Goal: Check status: Check status

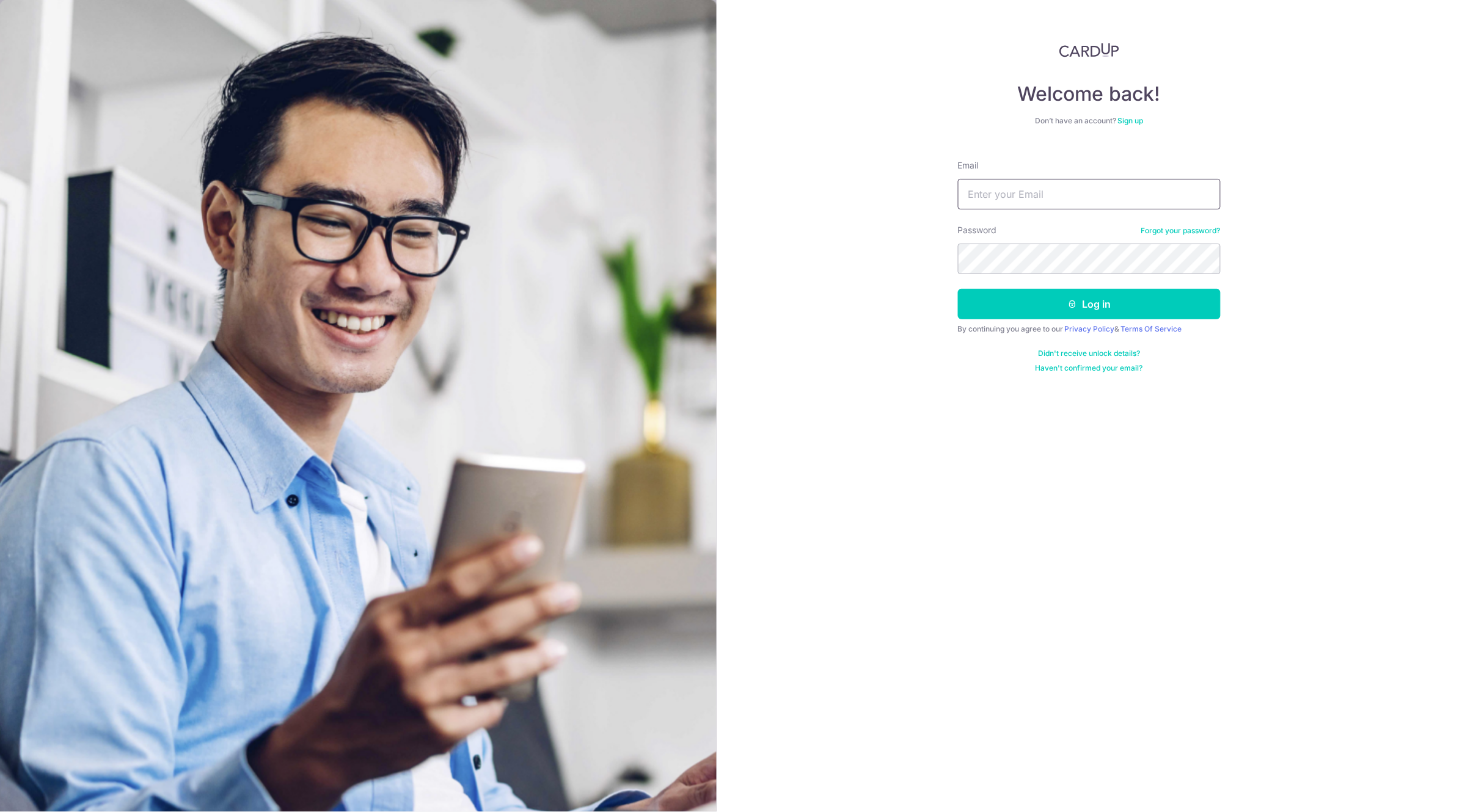
click at [1010, 196] on input "Email" at bounding box center [1089, 194] width 263 height 31
type input "[EMAIL_ADDRESS][DOMAIN_NAME]"
click at [958, 289] on button "Log in" at bounding box center [1089, 304] width 263 height 31
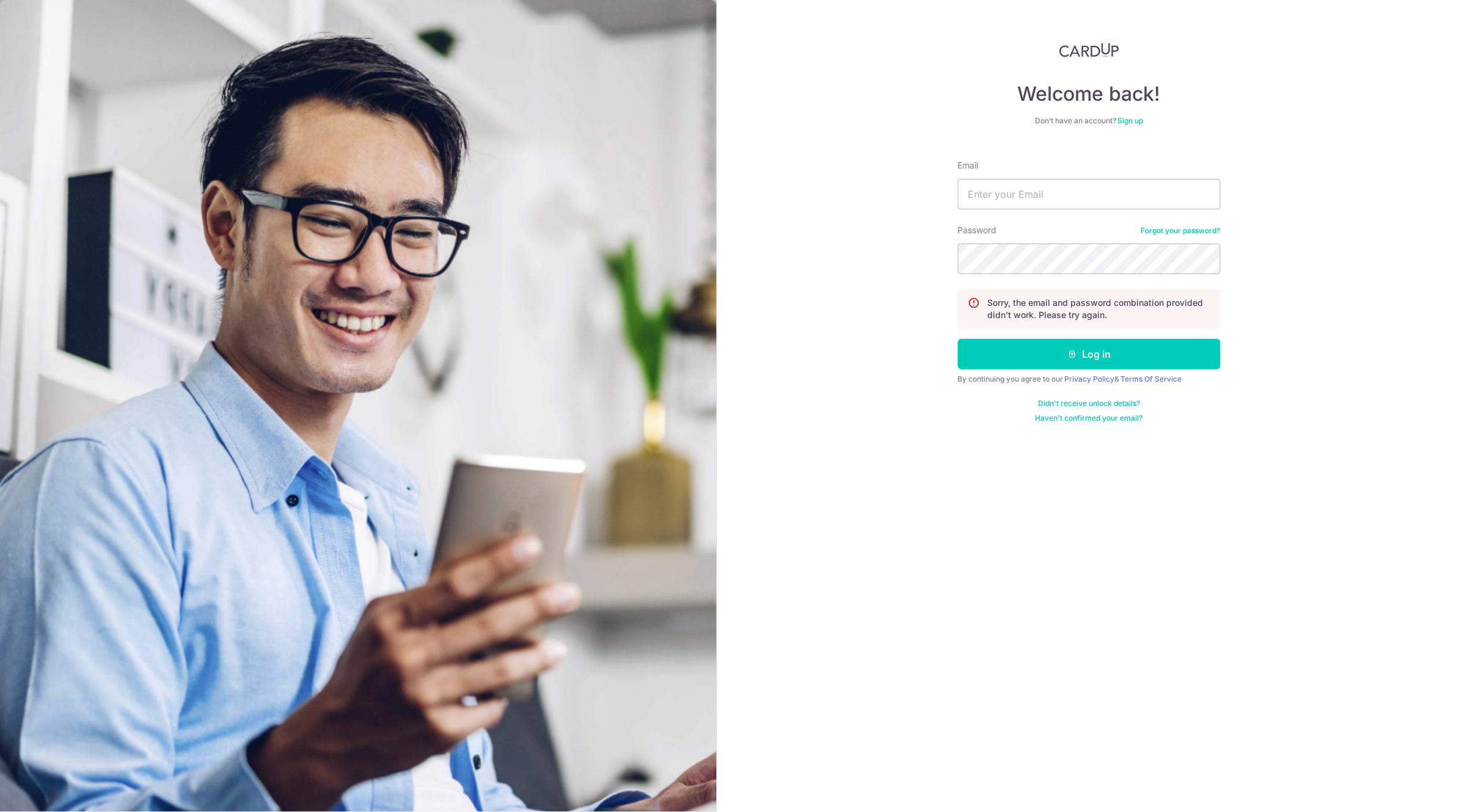
type input "[EMAIL_ADDRESS][DOMAIN_NAME]"
click at [958, 339] on button "Log in" at bounding box center [1089, 354] width 263 height 31
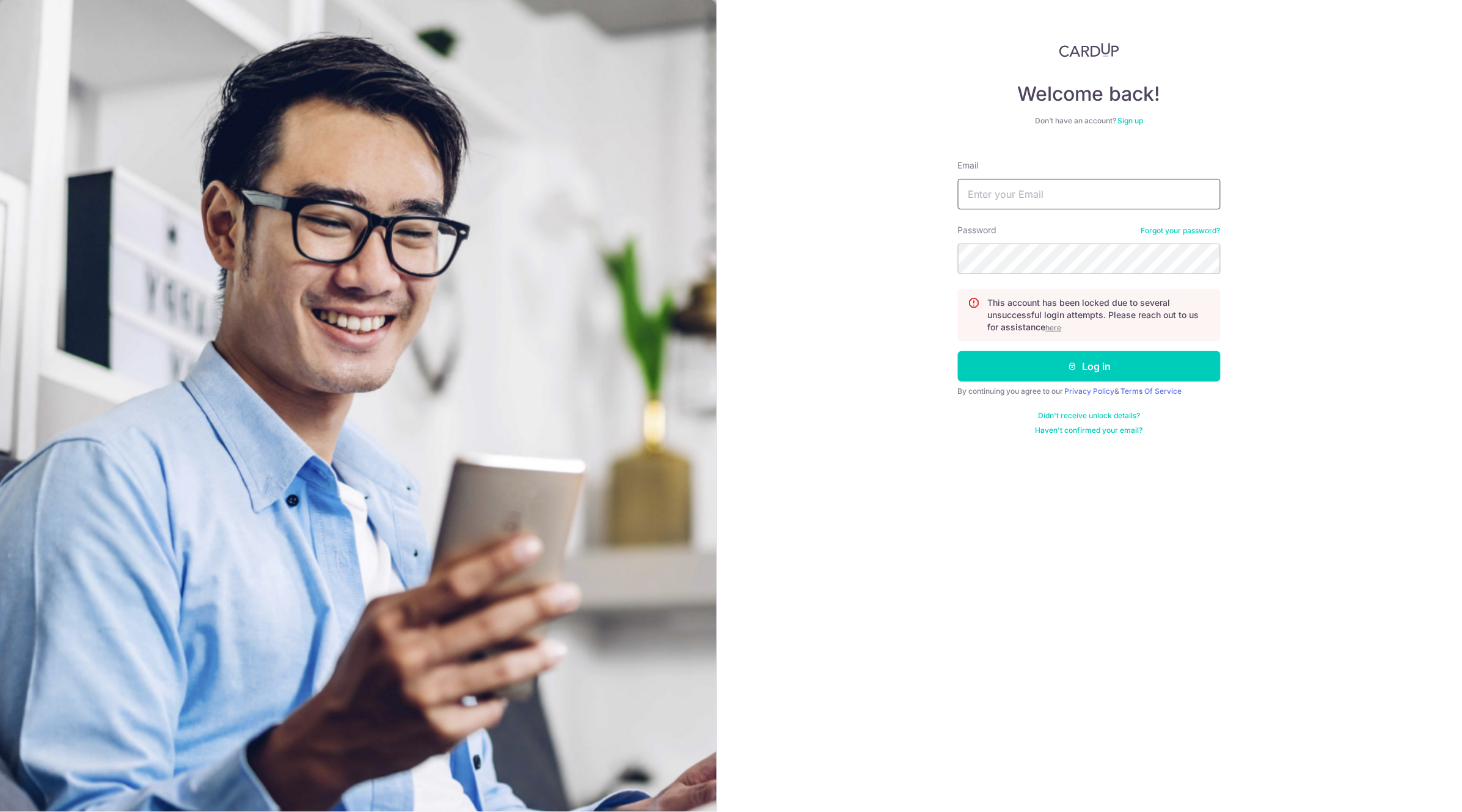
click at [1124, 200] on input "Email" at bounding box center [1089, 194] width 263 height 31
type input "[EMAIL_ADDRESS][DOMAIN_NAME]"
click at [1062, 328] on u "here" at bounding box center [1054, 328] width 16 height 9
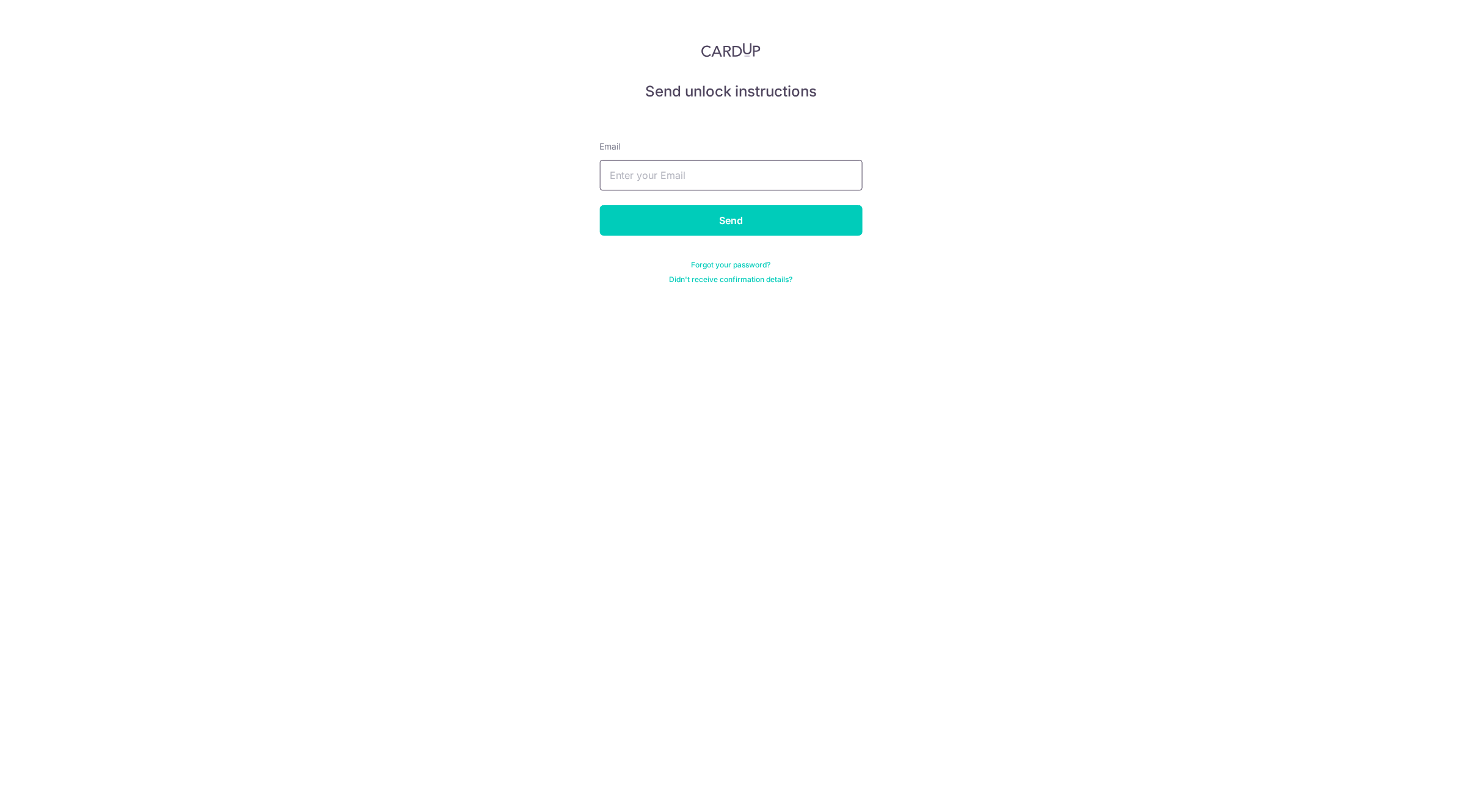
click at [731, 185] on input "text" at bounding box center [731, 175] width 263 height 31
type input "[EMAIL_ADDRESS][DOMAIN_NAME]"
drag, startPoint x: 753, startPoint y: 220, endPoint x: 759, endPoint y: 206, distance: 15.2
click at [753, 218] on input "Send" at bounding box center [731, 220] width 263 height 31
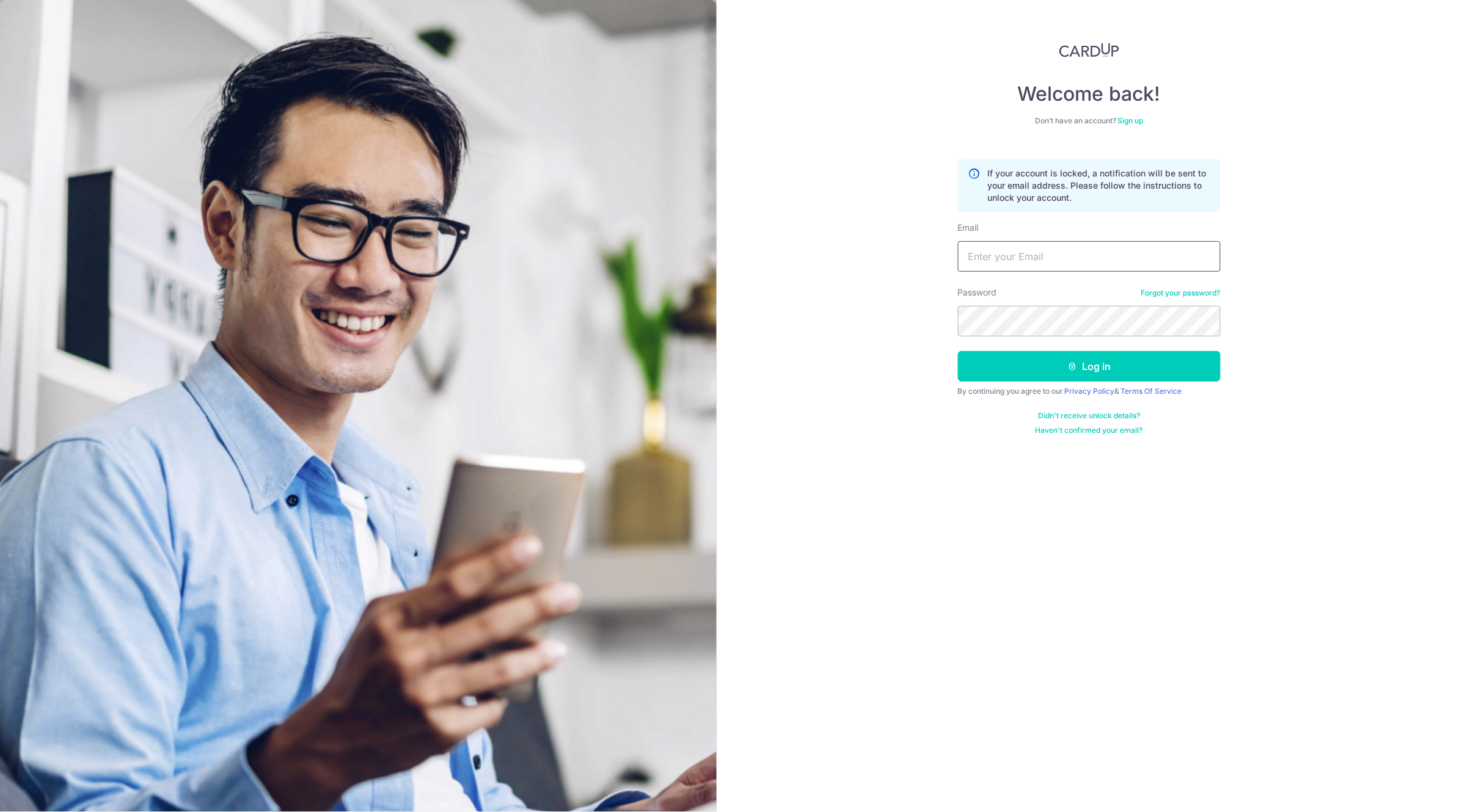
click at [1072, 262] on input "Email" at bounding box center [1089, 256] width 263 height 31
click at [1074, 500] on div "Welcome back! Don’t have an account? Sign up If your account is locked, a notif…" at bounding box center [1090, 406] width 746 height 812
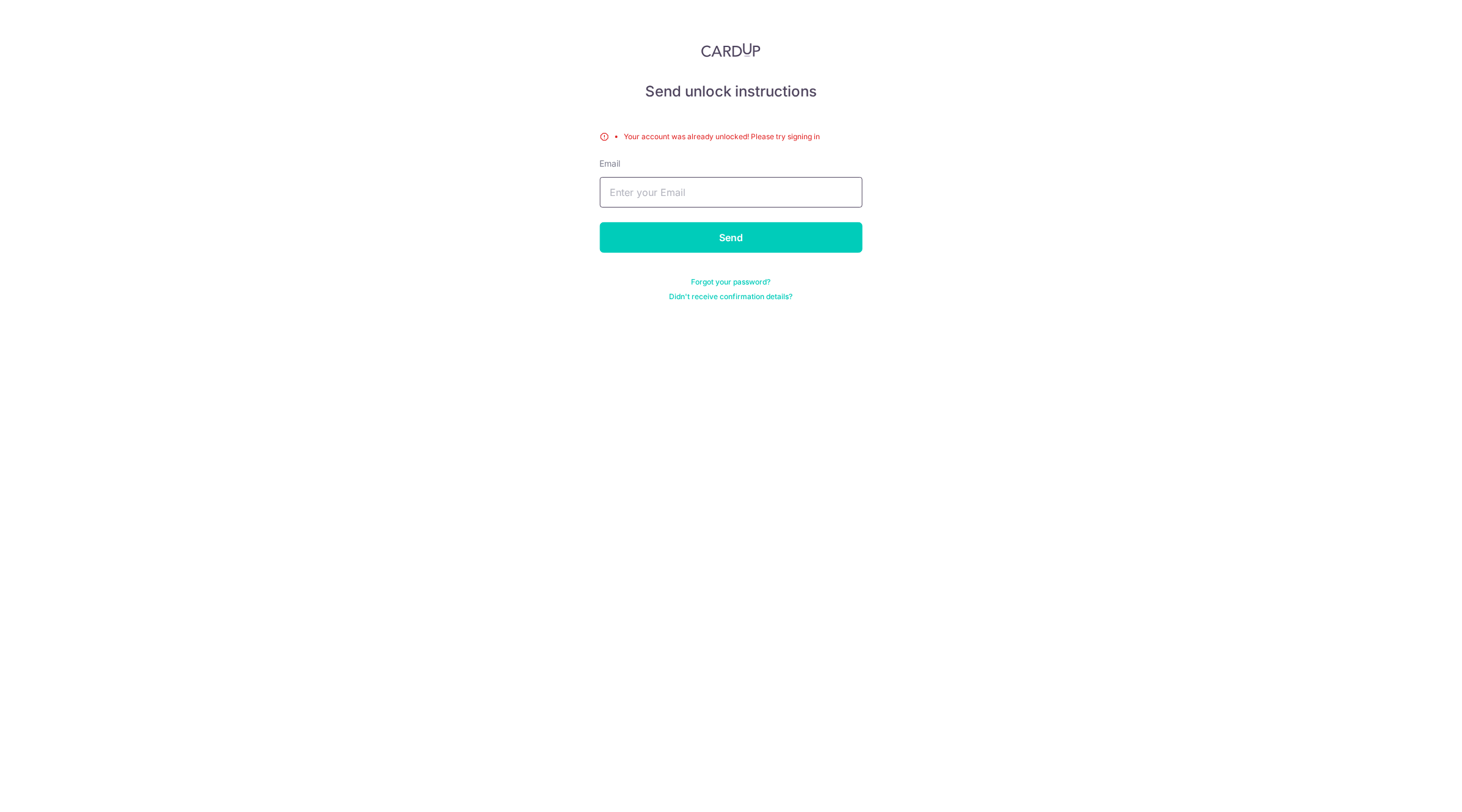
click at [766, 192] on input "text" at bounding box center [731, 192] width 263 height 31
type input "gardendentacc@gmail.com"
drag, startPoint x: 224, startPoint y: 139, endPoint x: 288, endPoint y: 1, distance: 152.1
click at [225, 132] on div "Send unlock instructions Your account was already unlocked! Please try signing …" at bounding box center [731, 406] width 1462 height 812
click at [694, 183] on input "text" at bounding box center [731, 192] width 263 height 31
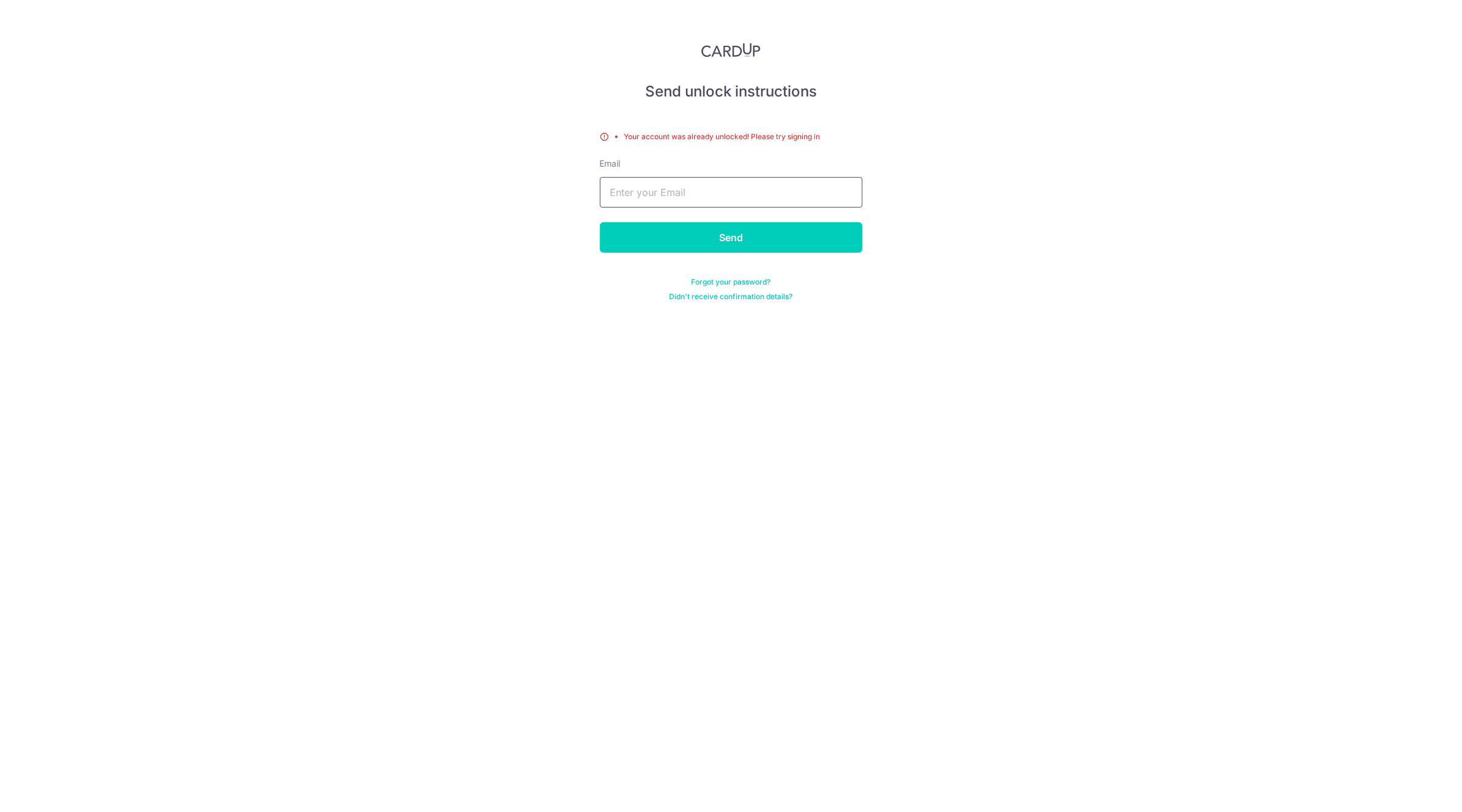
type input "[EMAIL_ADDRESS][DOMAIN_NAME]"
click at [731, 240] on input "Send" at bounding box center [731, 237] width 263 height 31
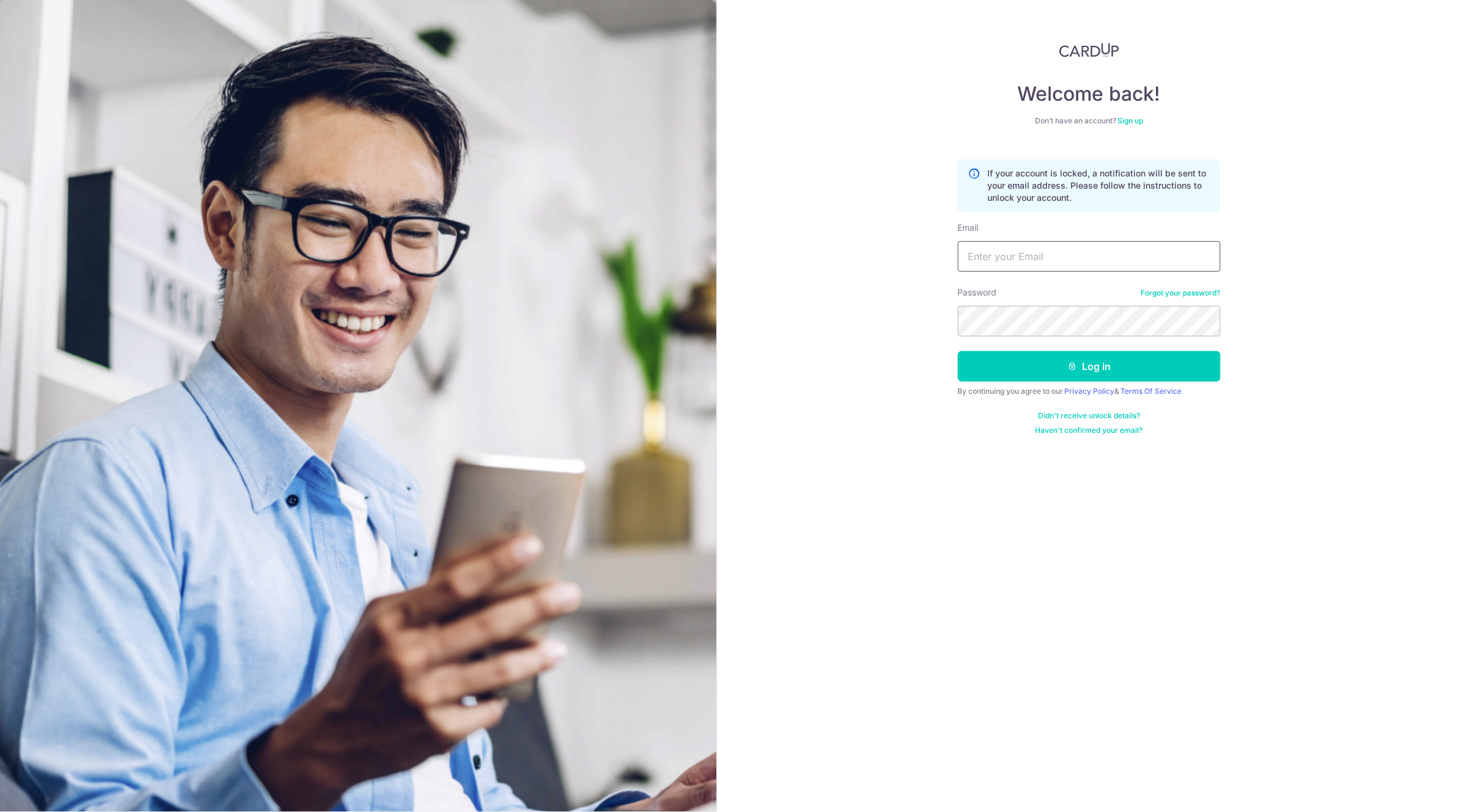
click at [1049, 262] on input "Email" at bounding box center [1089, 256] width 263 height 31
type input "[EMAIL_ADDRESS][DOMAIN_NAME]"
click at [958, 351] on button "Log in" at bounding box center [1089, 366] width 263 height 31
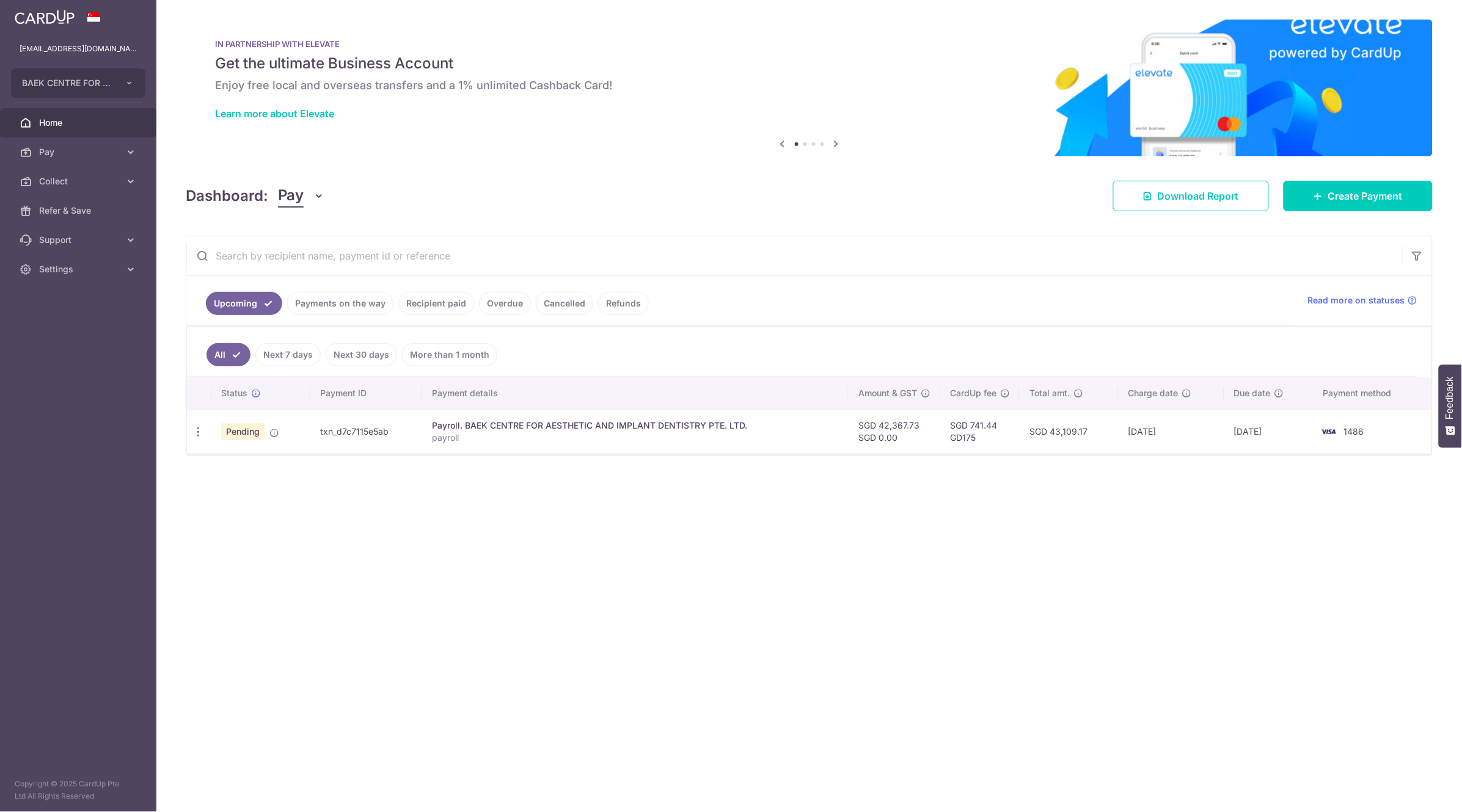
click at [348, 301] on link "Payments on the way" at bounding box center [340, 303] width 106 height 23
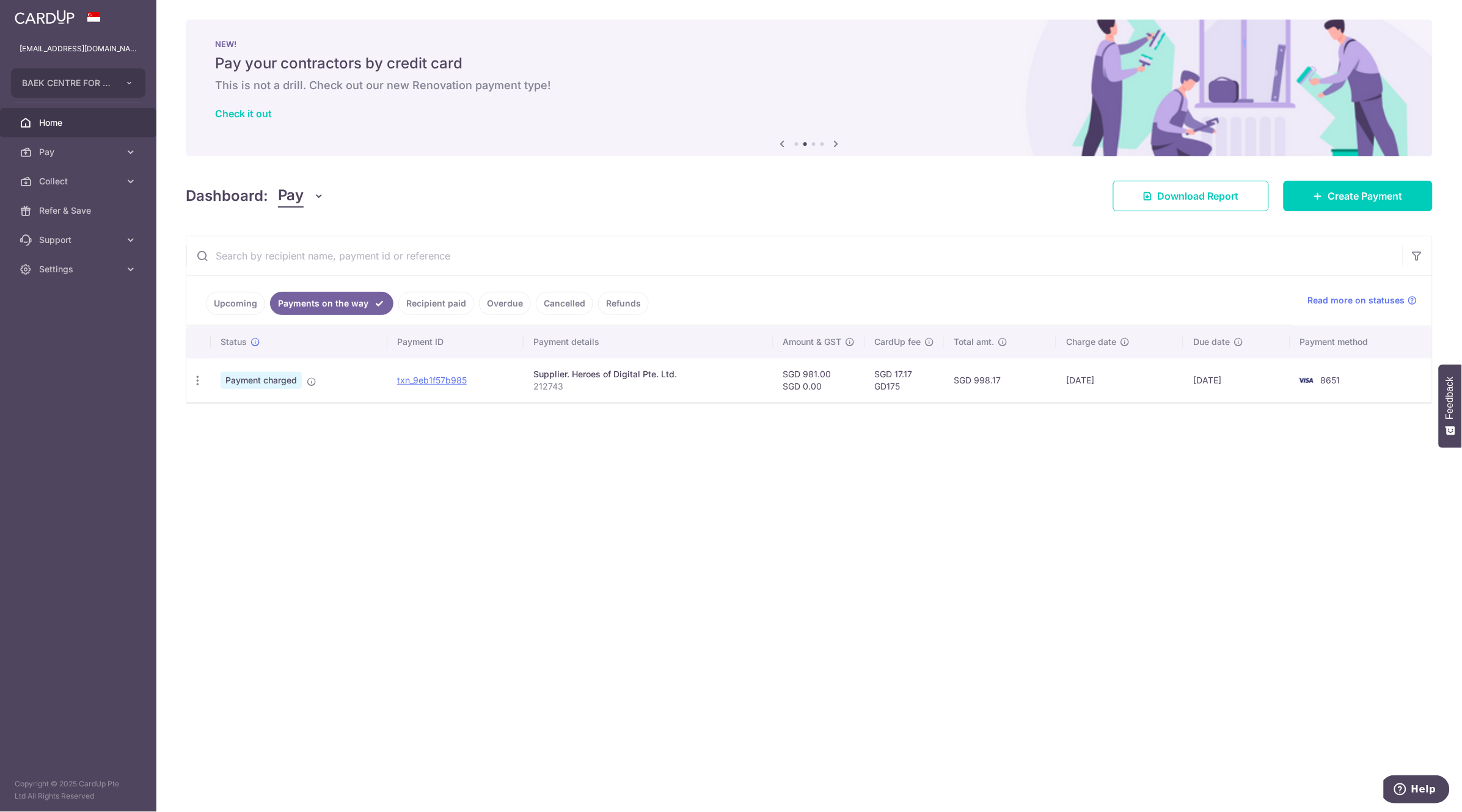
click at [445, 307] on link "Recipient paid" at bounding box center [436, 303] width 76 height 23
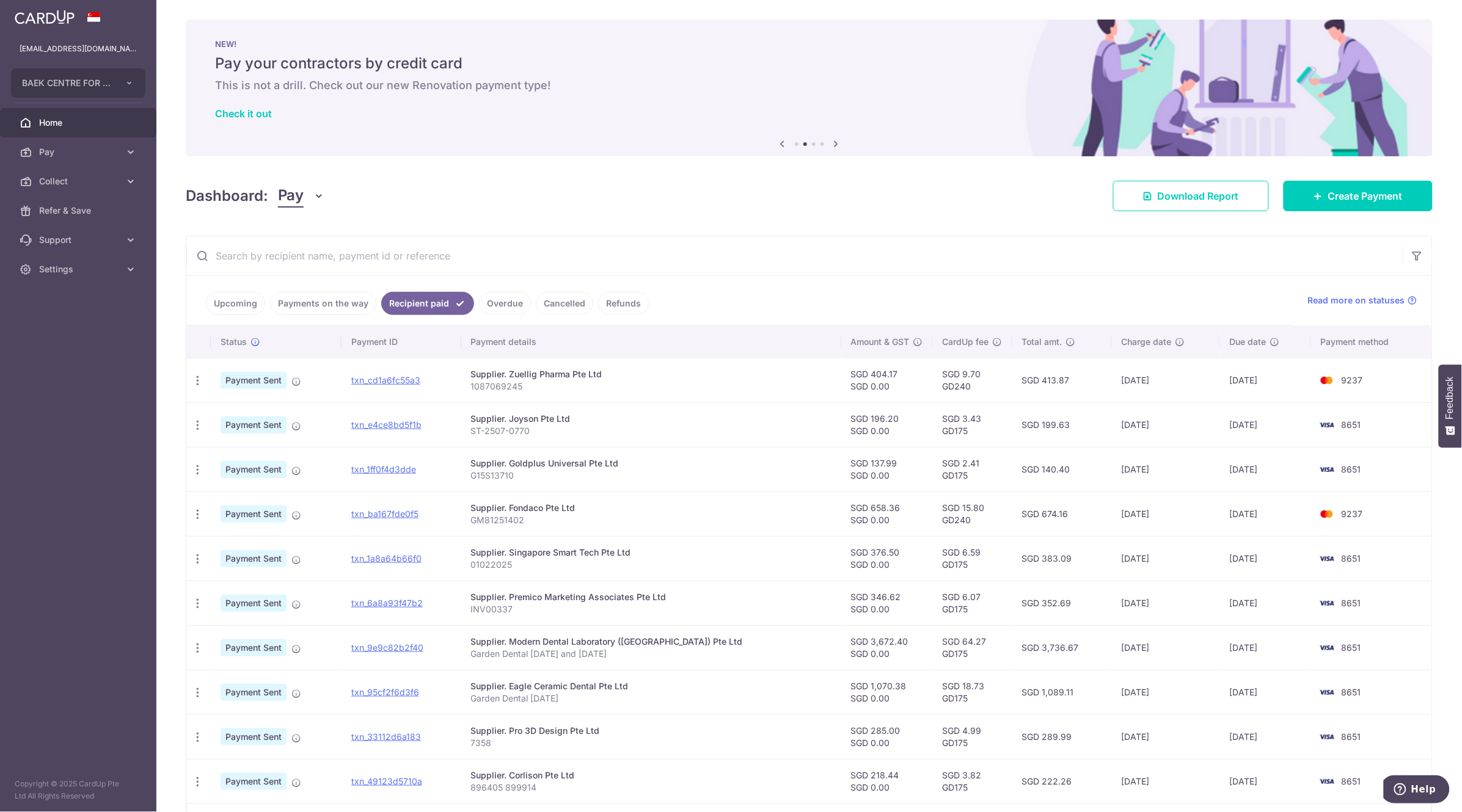
click at [339, 259] on input "text" at bounding box center [794, 256] width 1217 height 39
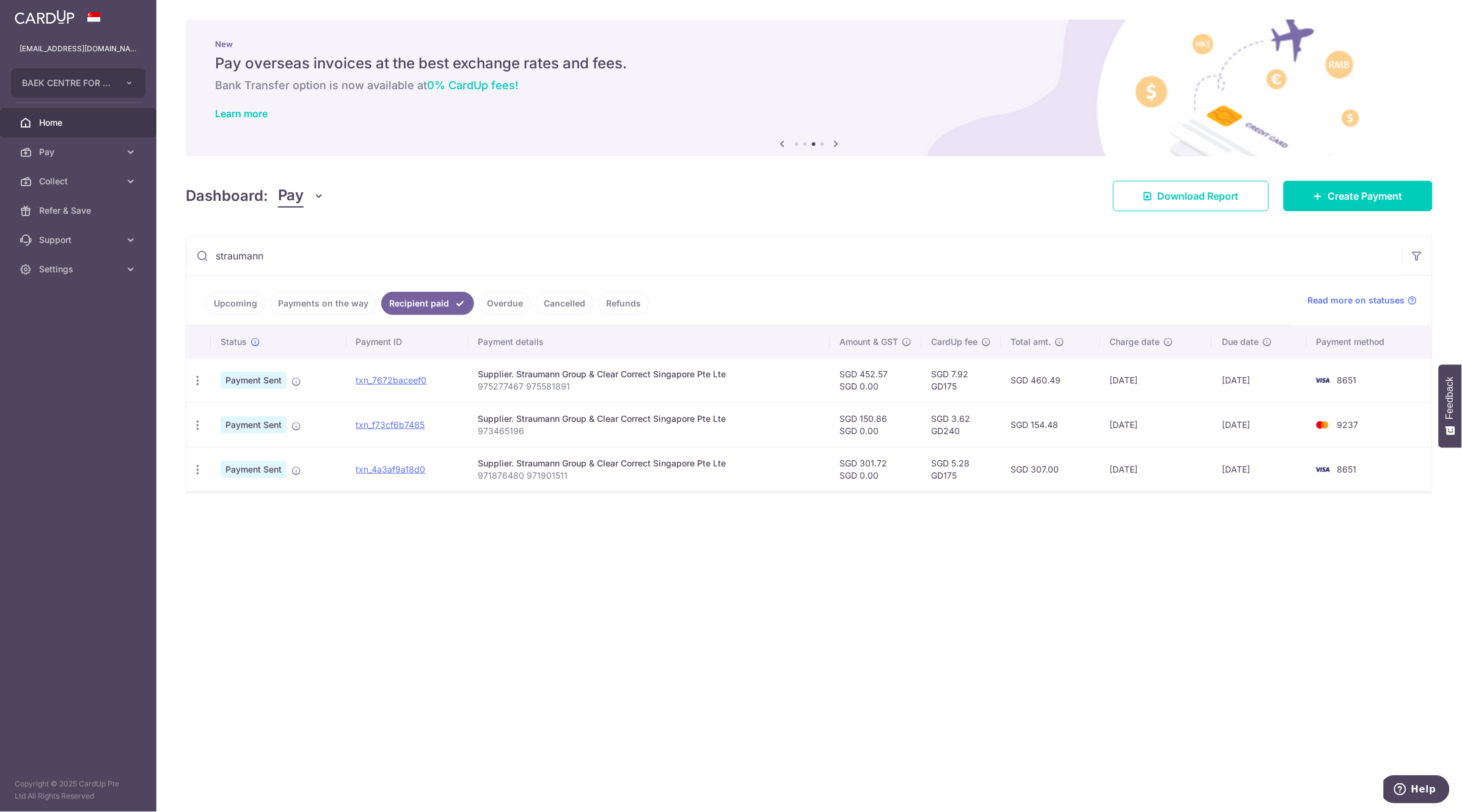
click at [317, 304] on link "Payments on the way" at bounding box center [323, 303] width 106 height 23
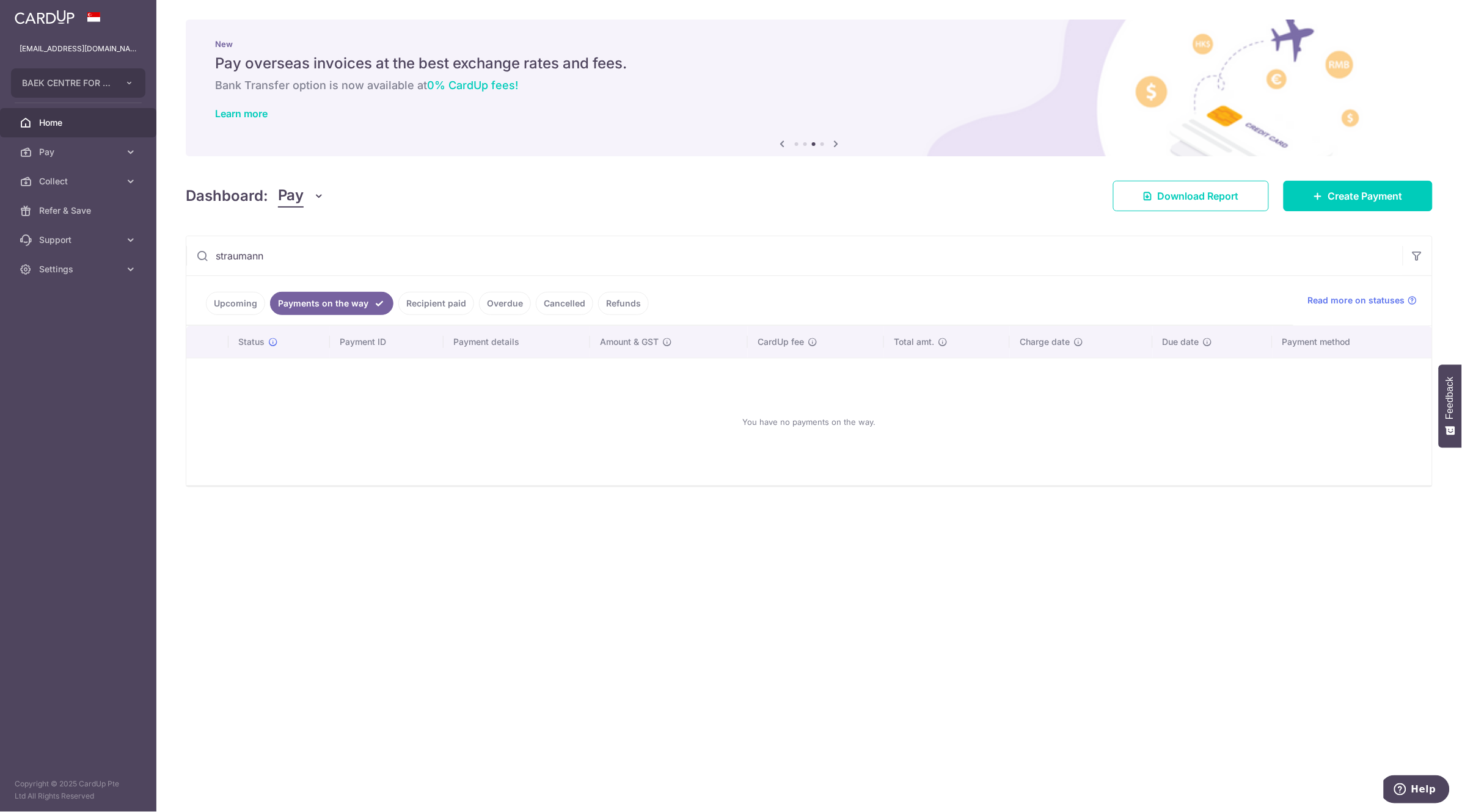
click at [317, 304] on link "Payments on the way" at bounding box center [332, 303] width 124 height 23
click at [228, 301] on link "Upcoming" at bounding box center [235, 303] width 59 height 23
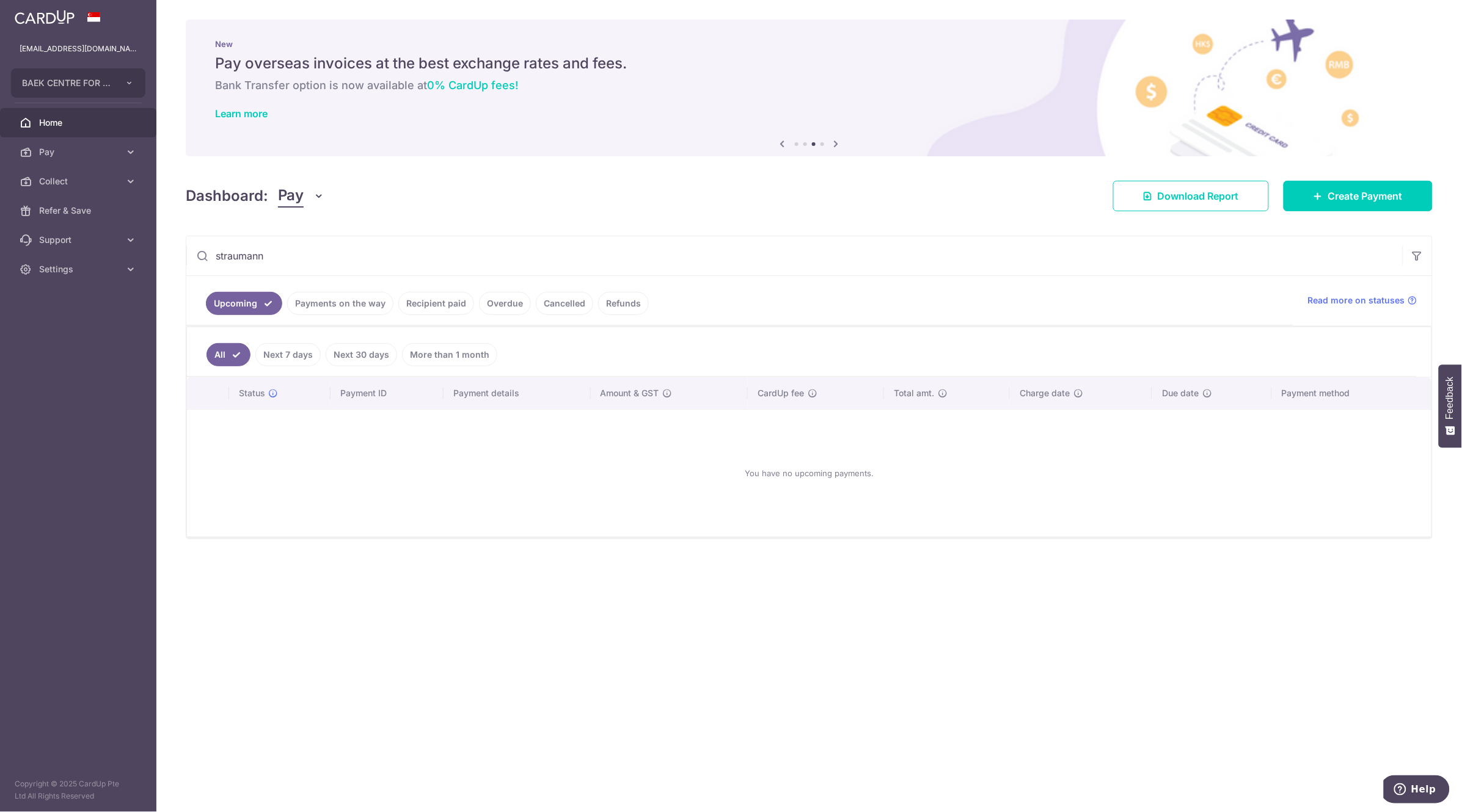
click at [235, 297] on link "Upcoming" at bounding box center [244, 303] width 76 height 23
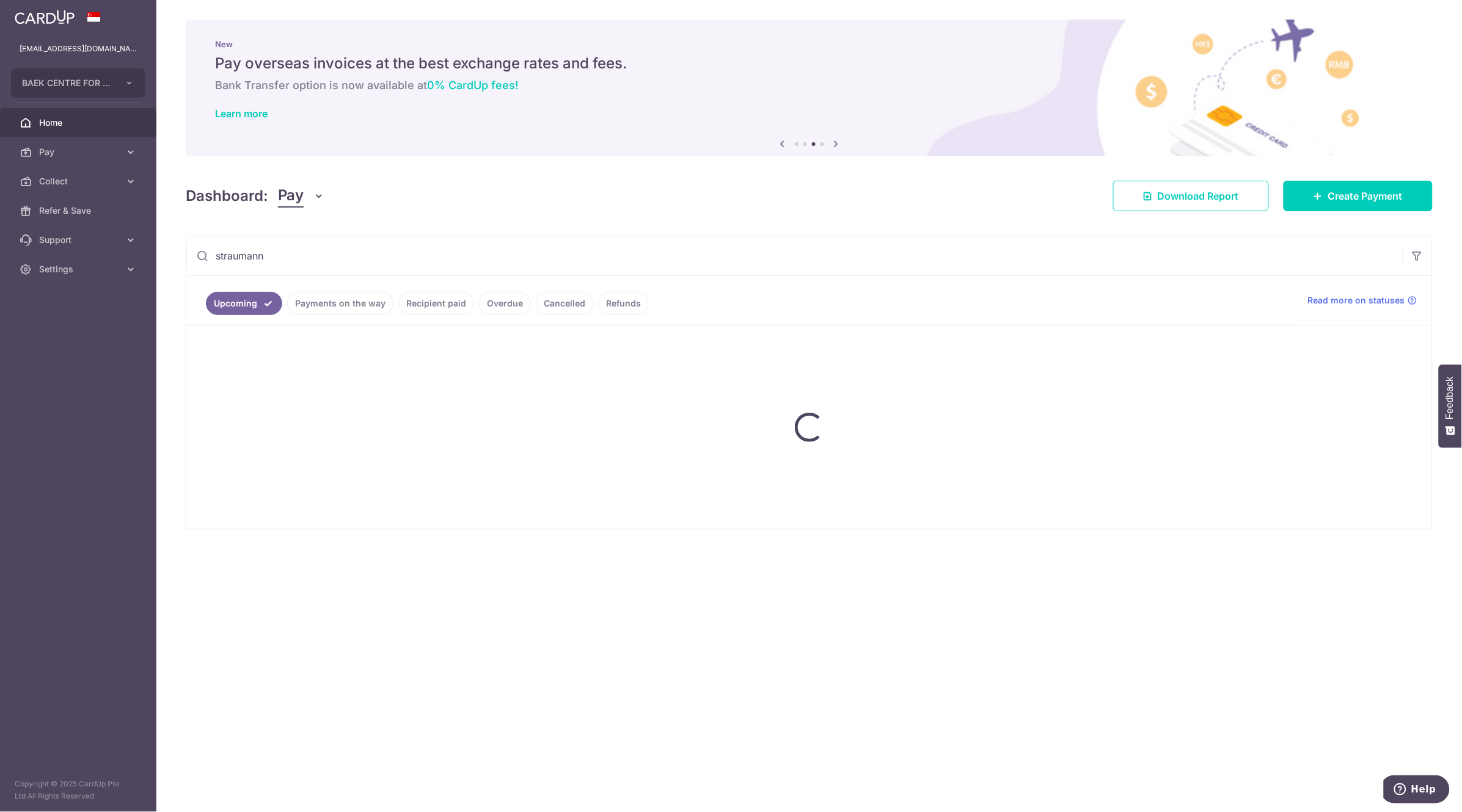
click at [235, 297] on link "Upcoming" at bounding box center [244, 303] width 76 height 23
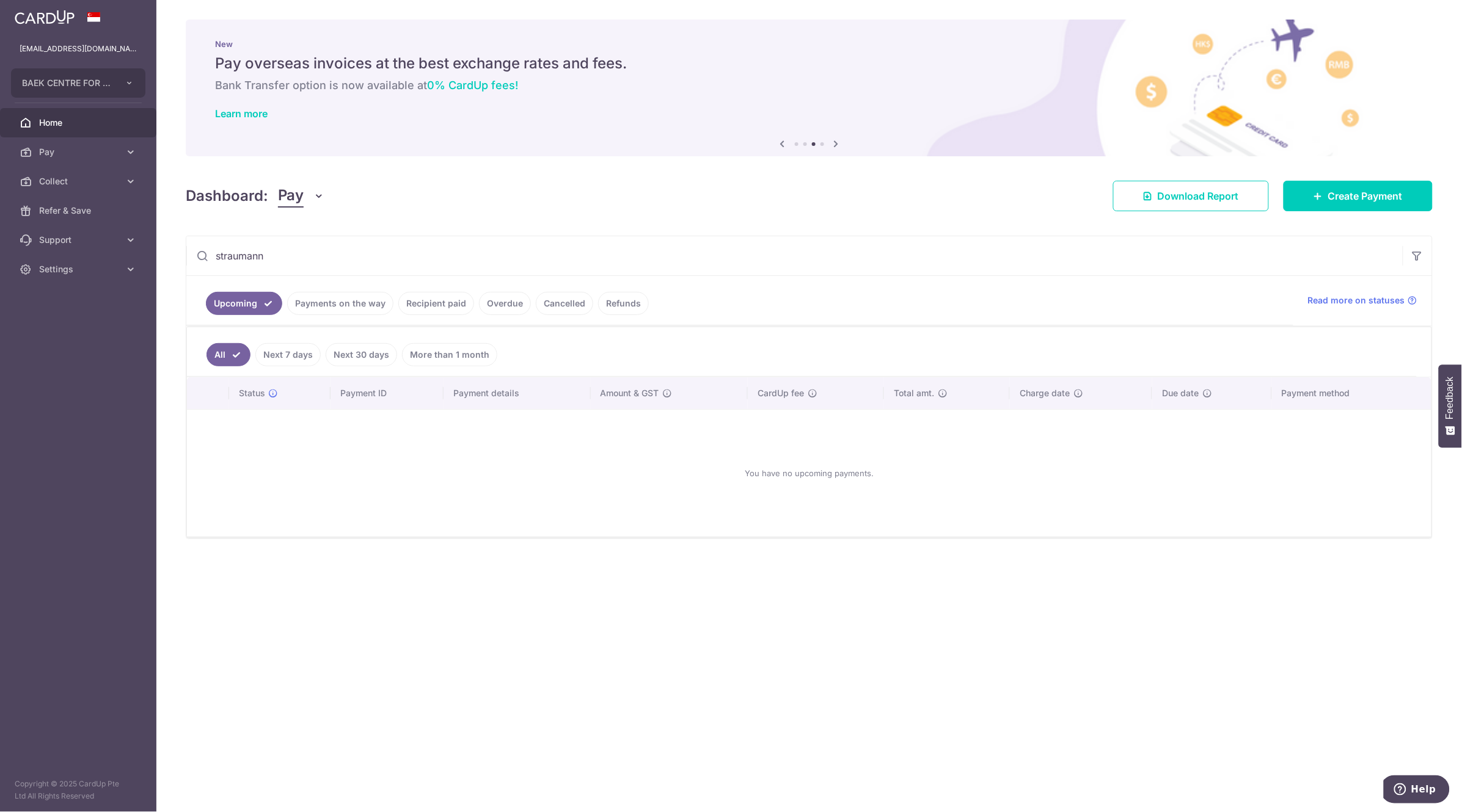
click at [453, 305] on link "Recipient paid" at bounding box center [436, 303] width 76 height 23
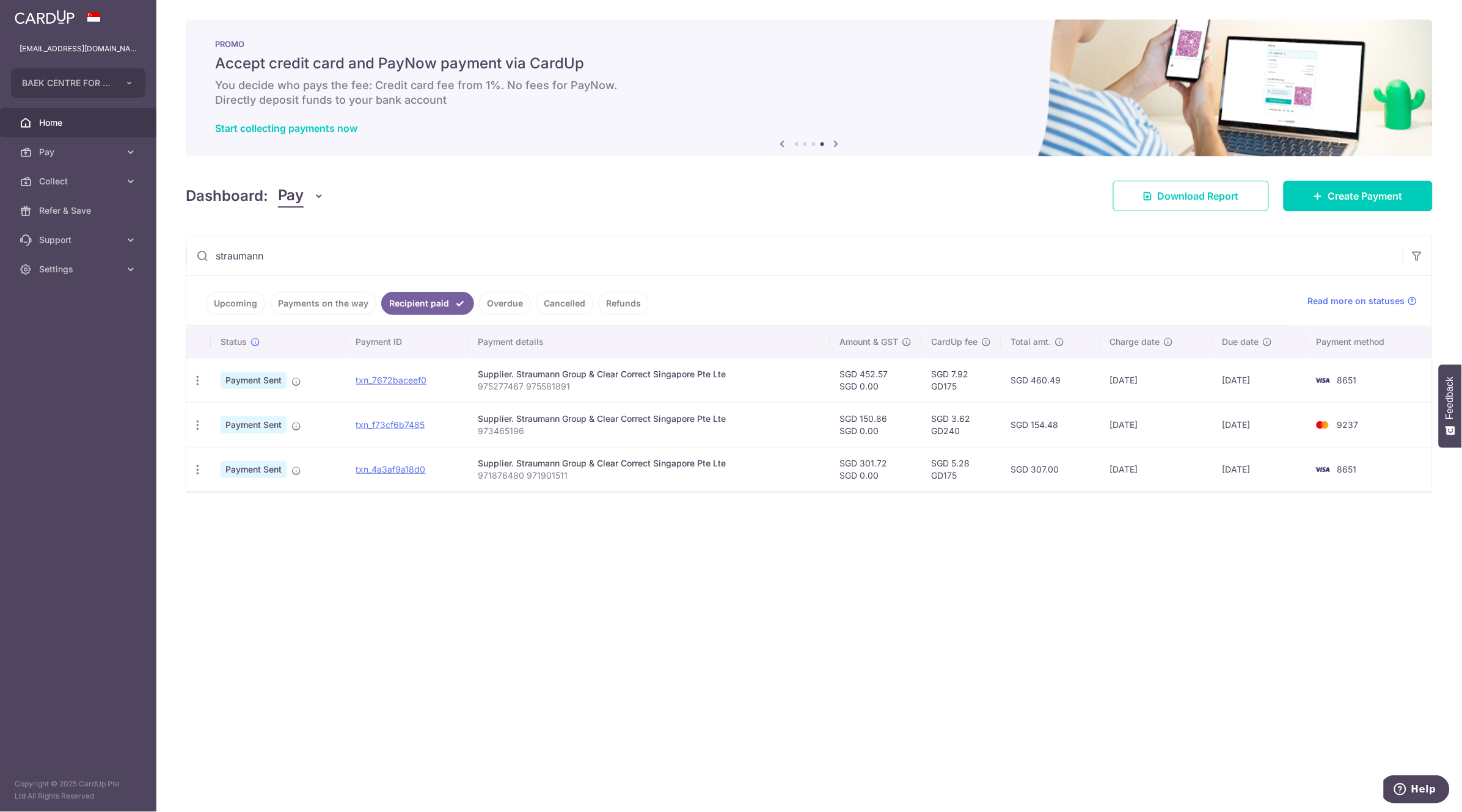
drag, startPoint x: 287, startPoint y: 254, endPoint x: 194, endPoint y: 258, distance: 93.1
click at [194, 258] on input "straumann" at bounding box center [794, 256] width 1217 height 39
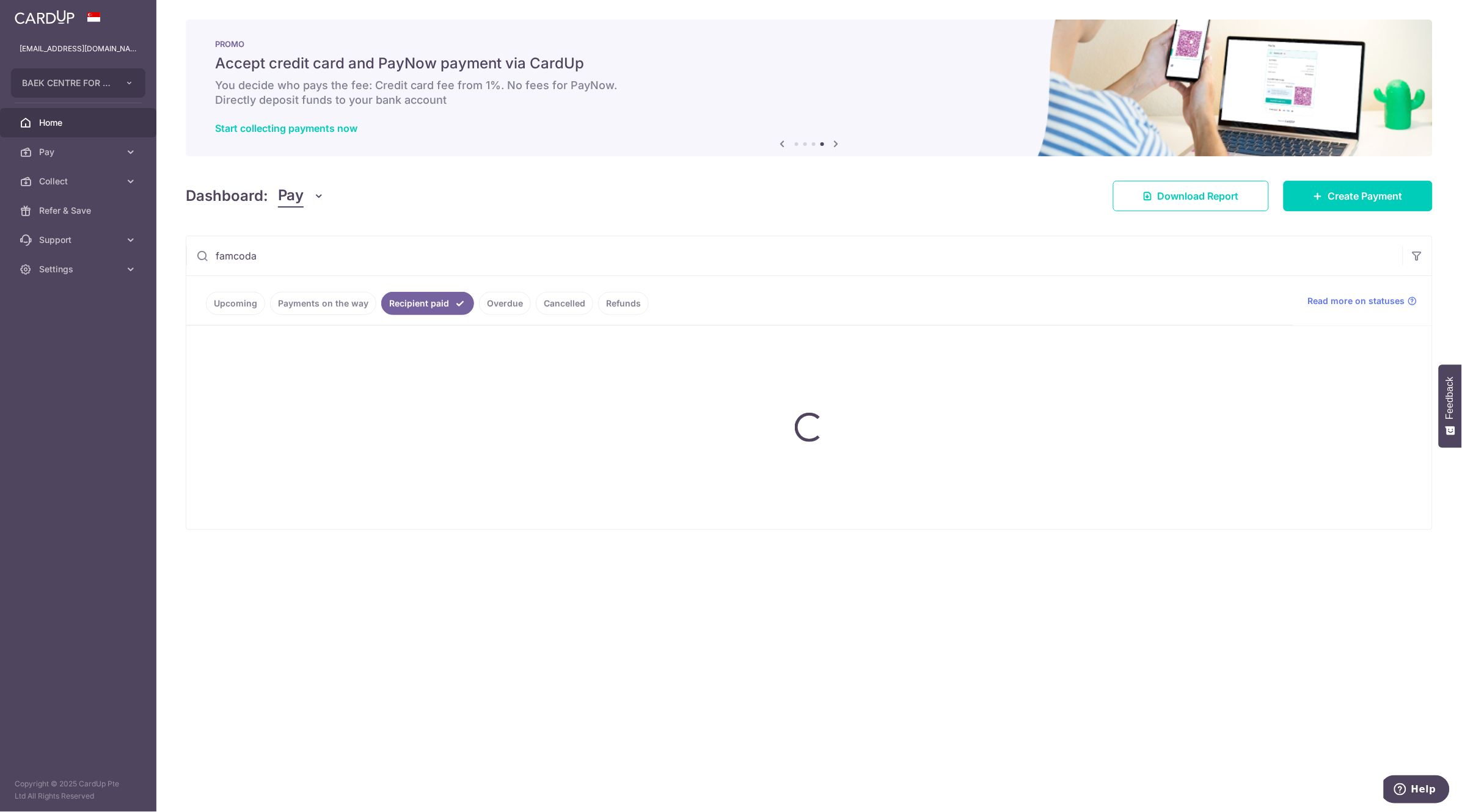
type input "famcoda"
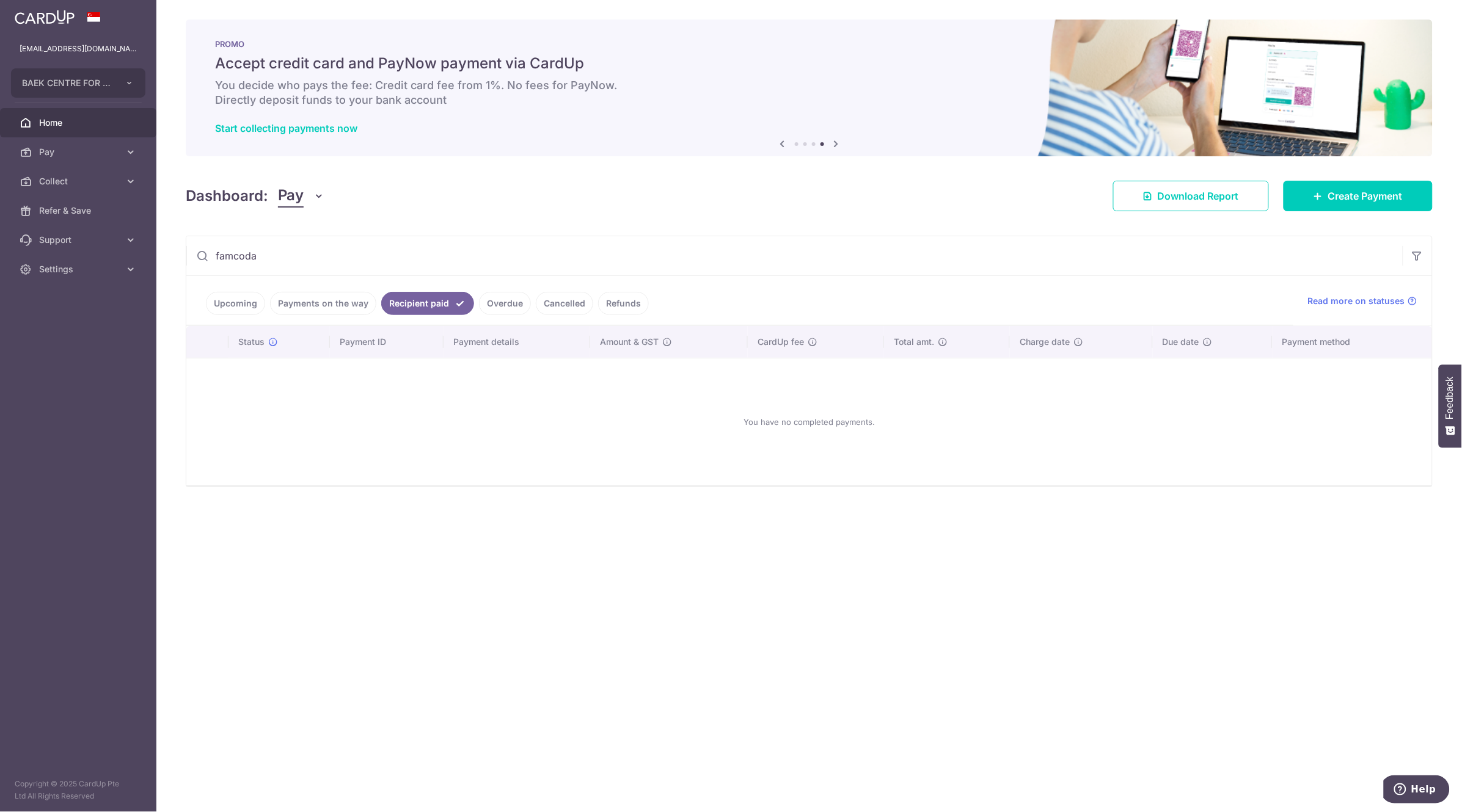
click at [295, 259] on input "famcoda" at bounding box center [794, 256] width 1217 height 39
click at [332, 305] on link "Payments on the way" at bounding box center [323, 303] width 106 height 23
click at [332, 303] on link "Payments on the way" at bounding box center [332, 303] width 124 height 23
click at [426, 304] on link "Recipient paid" at bounding box center [436, 303] width 76 height 23
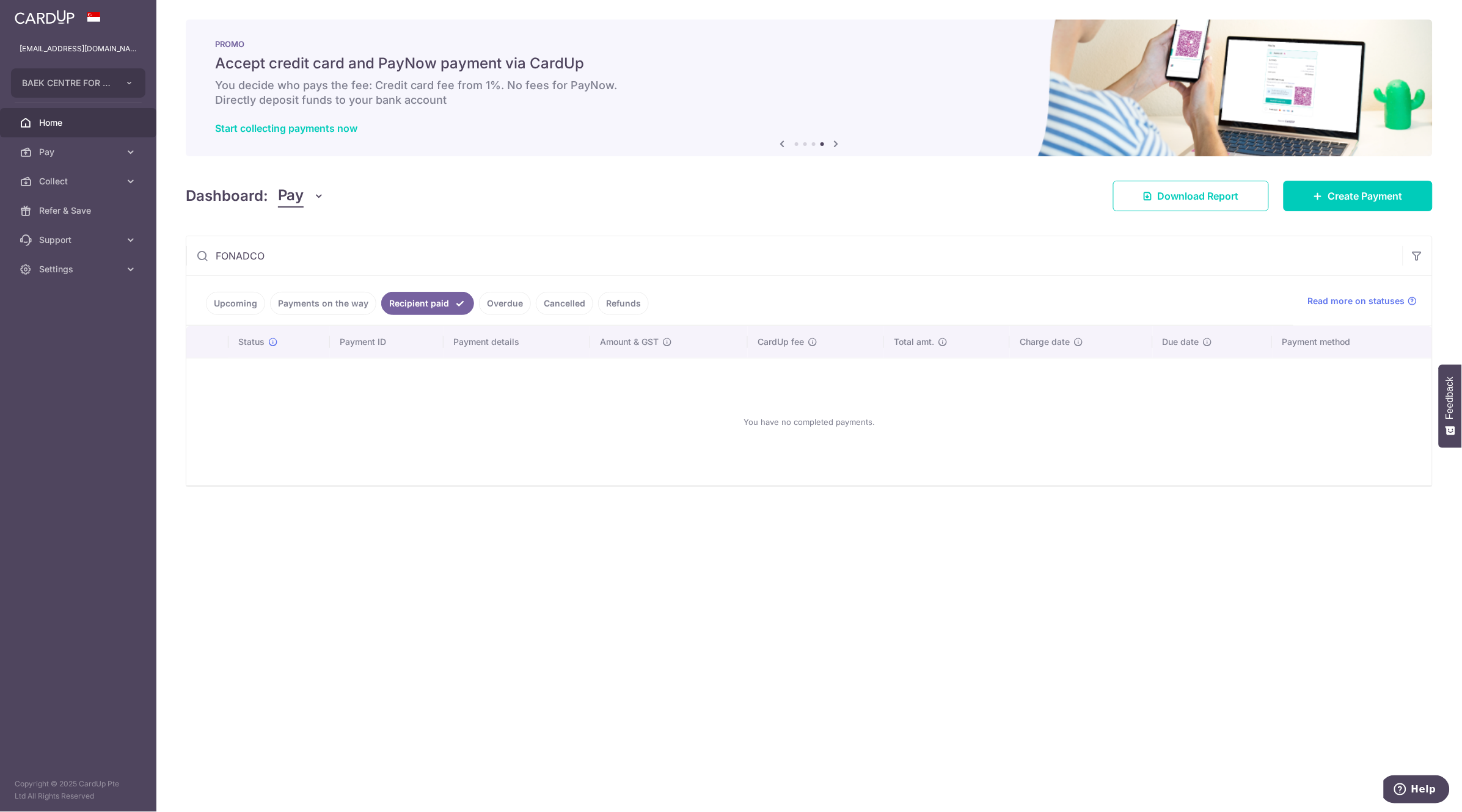
click at [285, 263] on input "FONADCO" at bounding box center [794, 256] width 1217 height 39
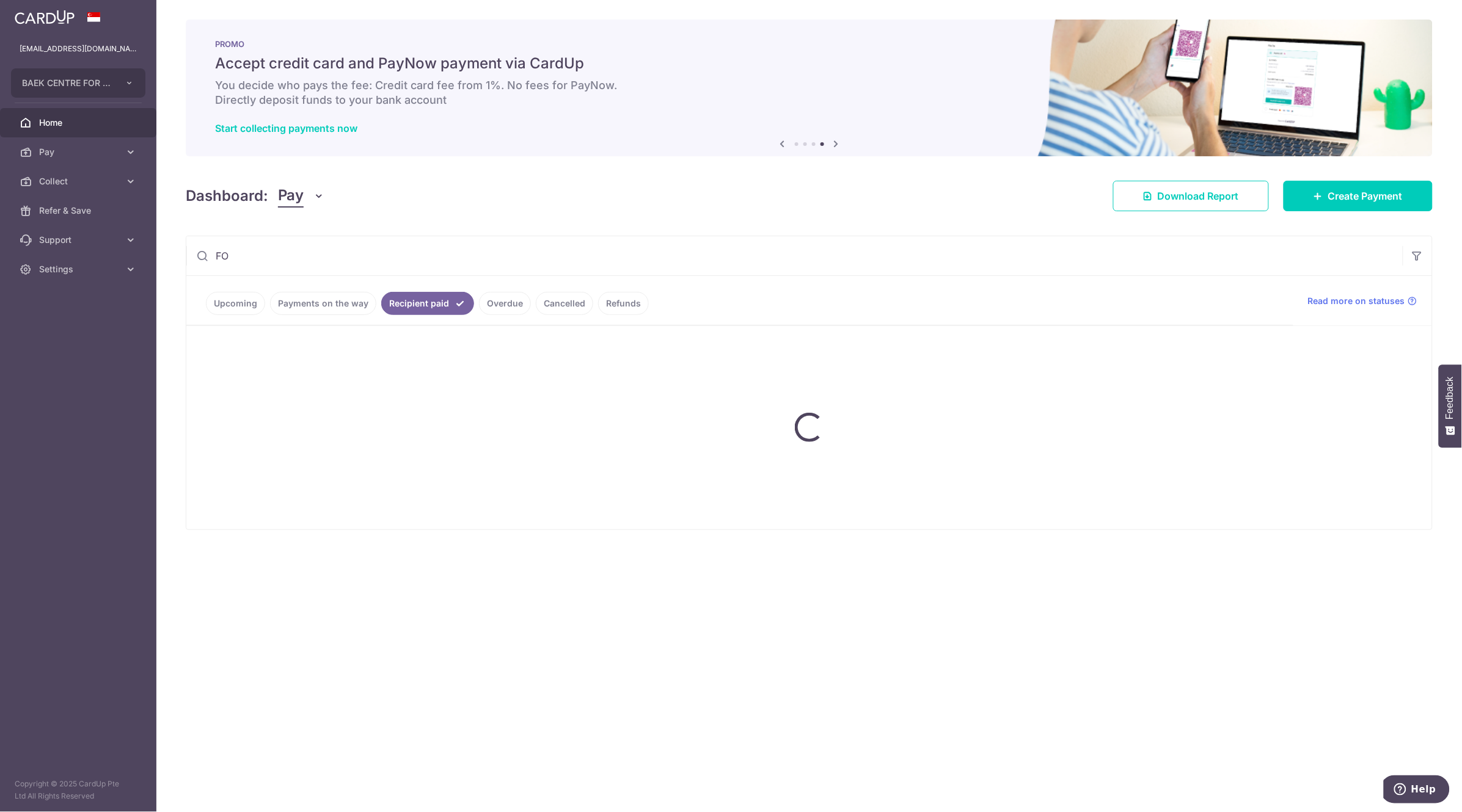
type input "fondaco"
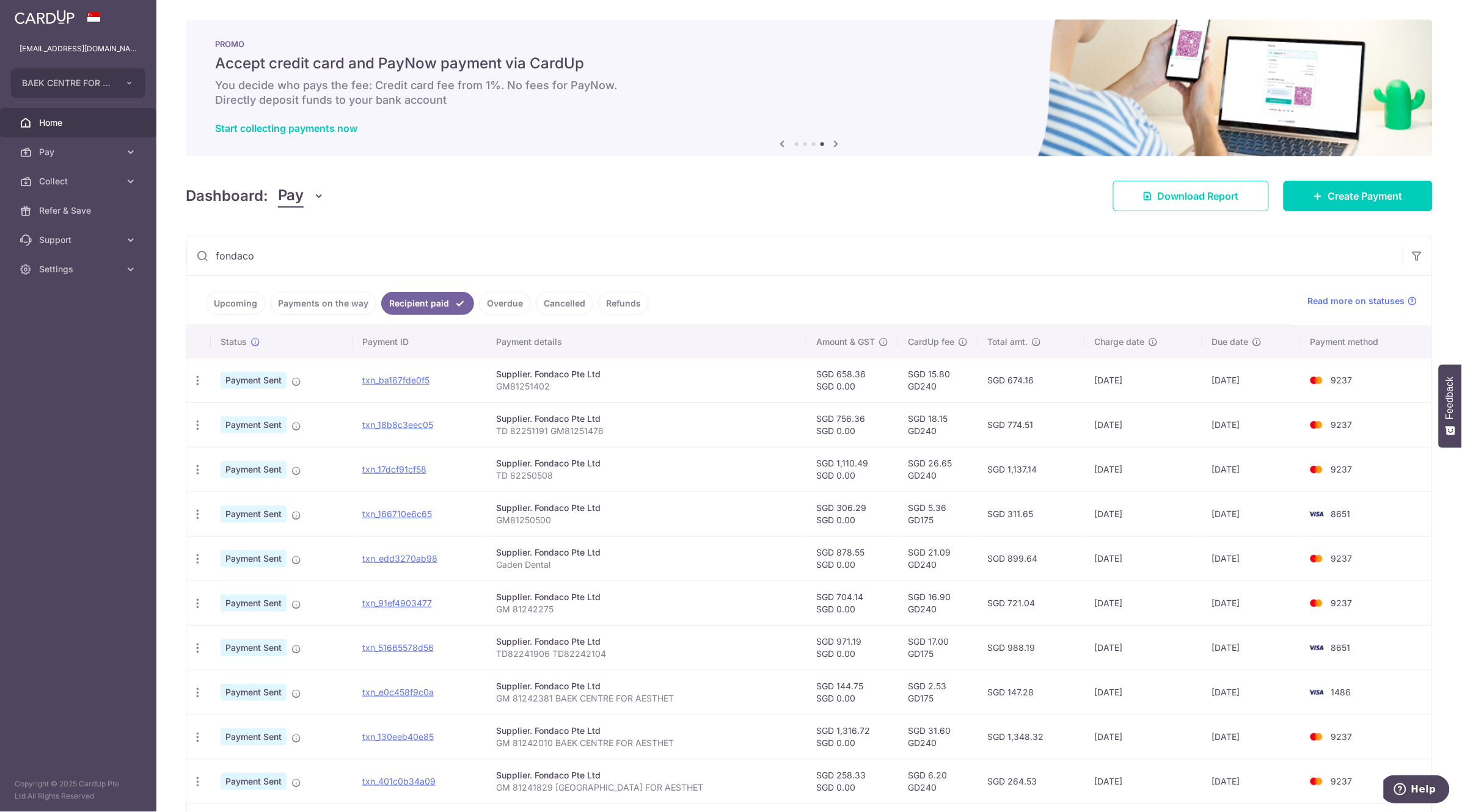
click at [568, 185] on div "Dashboard: Pay Pay Collect Download Report Create Payment" at bounding box center [809, 193] width 1247 height 36
click at [202, 384] on icon "button" at bounding box center [197, 381] width 13 height 13
click at [237, 411] on span "PDF Receipt" at bounding box center [262, 414] width 83 height 12
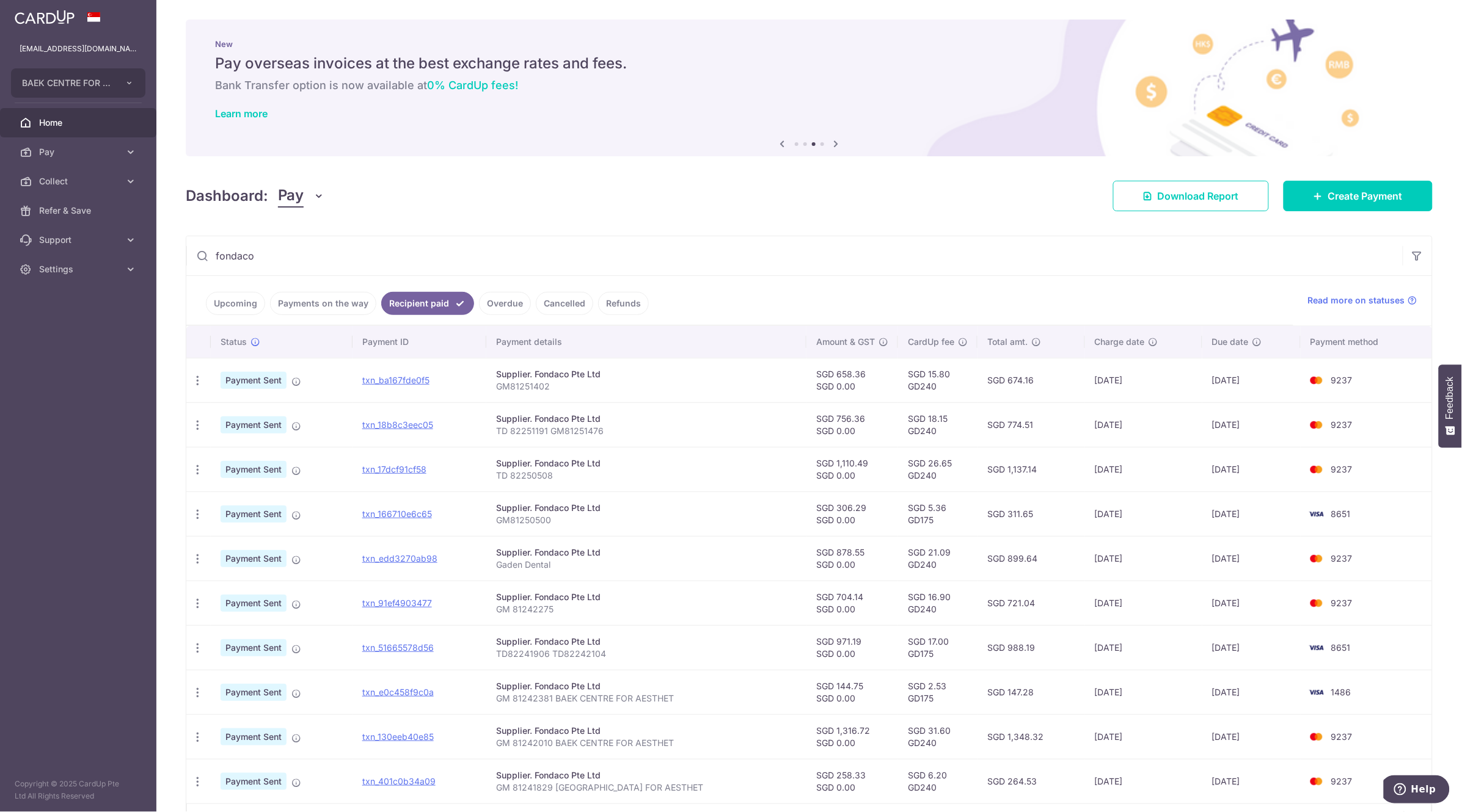
click at [849, 759] on td "SGD 1,316.72 SGD 0.00" at bounding box center [852, 736] width 92 height 44
